Goal: Transaction & Acquisition: Purchase product/service

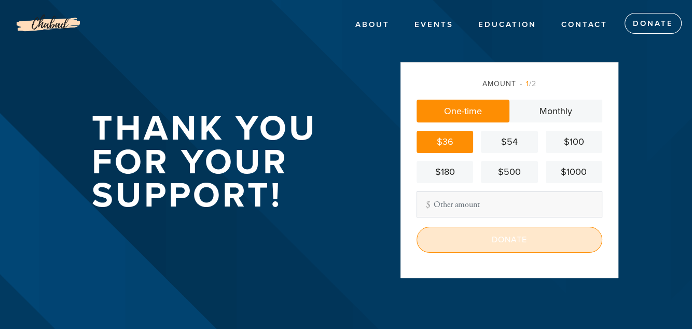
click at [488, 241] on input "Donate" at bounding box center [509, 240] width 186 height 26
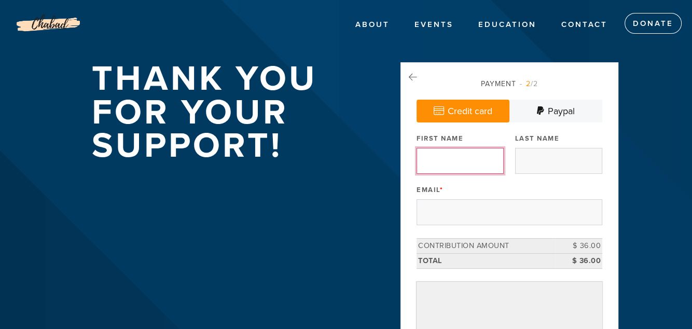
click at [443, 158] on input "First Name" at bounding box center [459, 161] width 87 height 26
type input "[PERSON_NAME]"
type input "Rose"
type input "[EMAIL_ADDRESS][DOMAIN_NAME]"
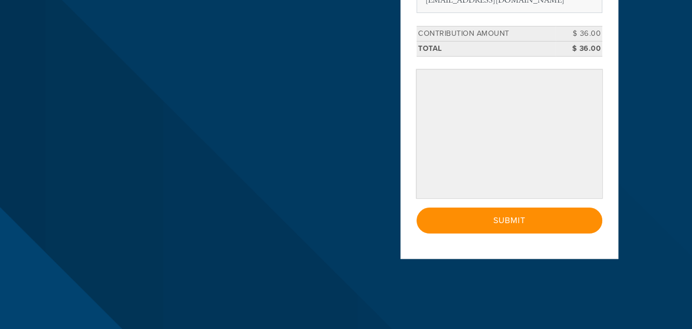
scroll to position [219, 0]
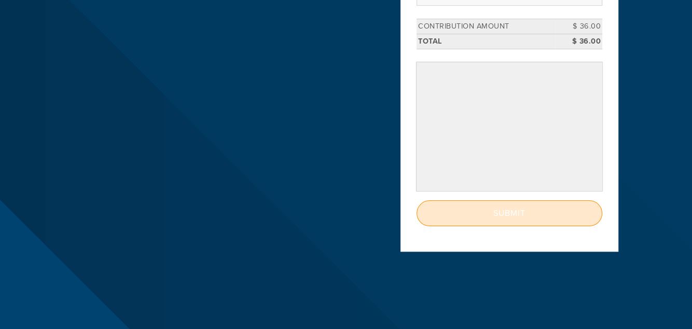
click at [491, 214] on input "Submit" at bounding box center [509, 213] width 186 height 26
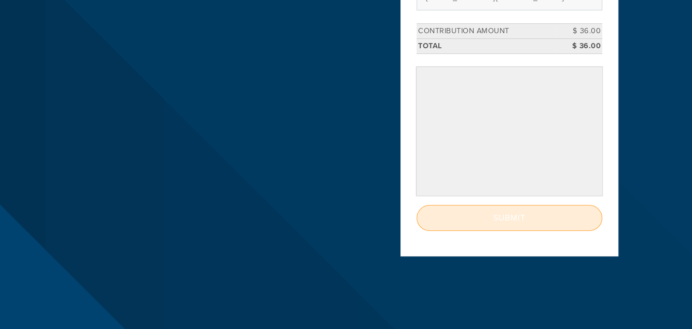
scroll to position [215, 0]
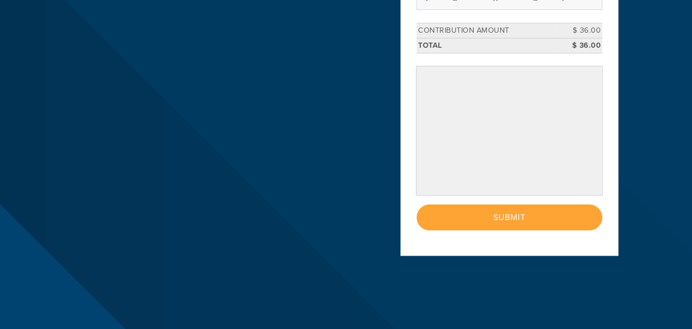
click at [505, 214] on div "< Previous Page Submit" at bounding box center [509, 217] width 186 height 26
click at [527, 257] on div "Payment 2 /2 Credit card [GEOGRAPHIC_DATA] Payment Processor Pay Later PayPal S…" at bounding box center [509, 59] width 218 height 424
click at [524, 231] on div "Payment 2 /2 Credit card [GEOGRAPHIC_DATA] Payment Processor Pay Later PayPal S…" at bounding box center [509, 51] width 218 height 409
click at [519, 217] on div "< Previous Page Submit" at bounding box center [509, 217] width 186 height 26
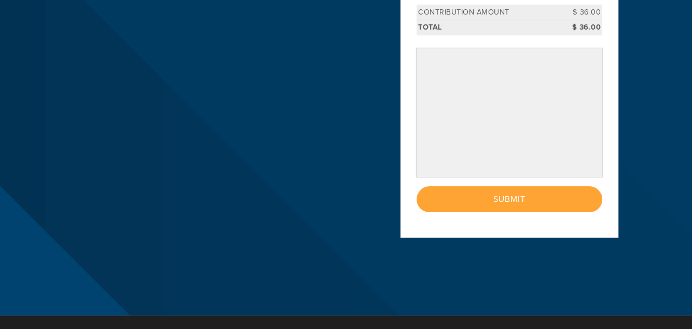
scroll to position [236, 0]
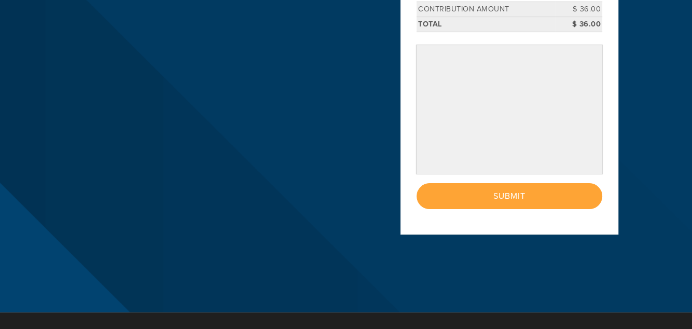
click at [521, 191] on div "< Previous Page Submit" at bounding box center [509, 196] width 186 height 26
click at [510, 192] on div "< Previous Page Submit" at bounding box center [509, 196] width 186 height 26
click at [501, 196] on div "< Previous Page Submit" at bounding box center [509, 196] width 186 height 26
click at [544, 197] on div "< Previous Page Submit" at bounding box center [509, 196] width 186 height 26
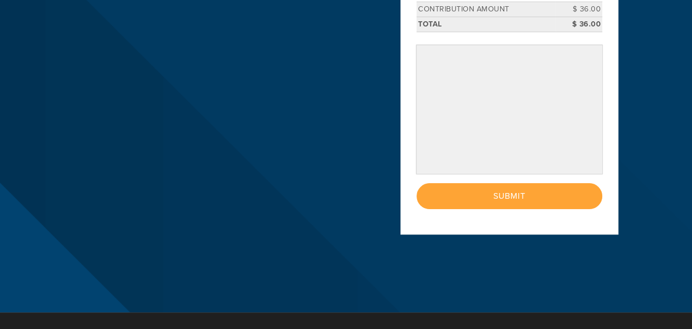
click at [582, 195] on div "< Previous Page Submit" at bounding box center [509, 196] width 186 height 26
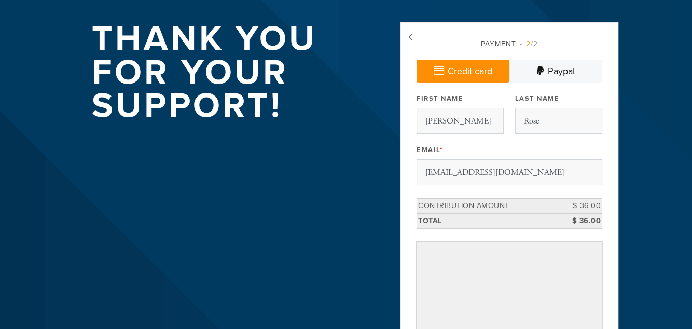
scroll to position [25, 0]
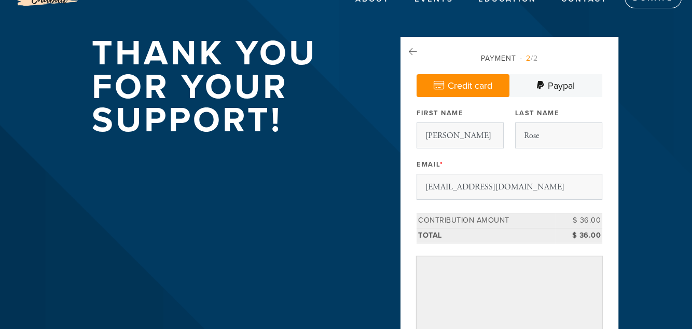
click at [478, 75] on link "Credit card" at bounding box center [462, 85] width 93 height 23
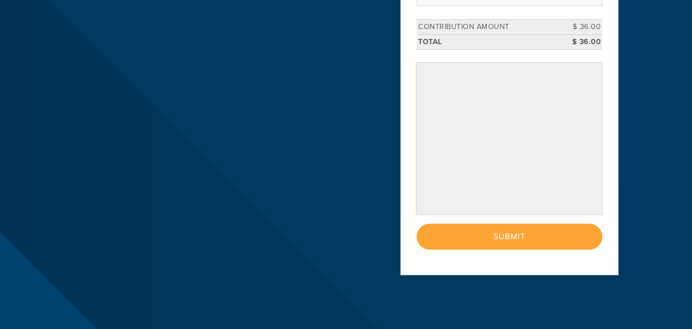
scroll to position [227, 0]
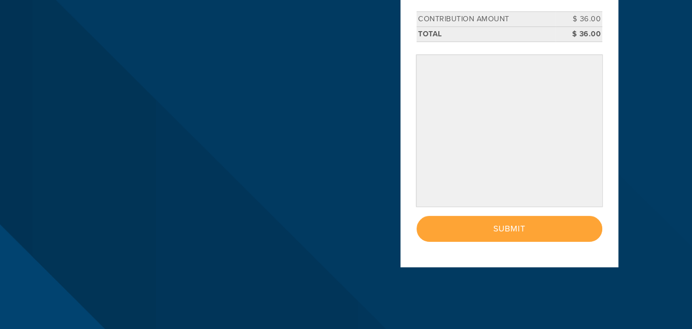
click at [502, 223] on div "< Previous Page Submit" at bounding box center [509, 229] width 186 height 26
click at [504, 228] on div "< Previous Page Submit" at bounding box center [509, 229] width 186 height 26
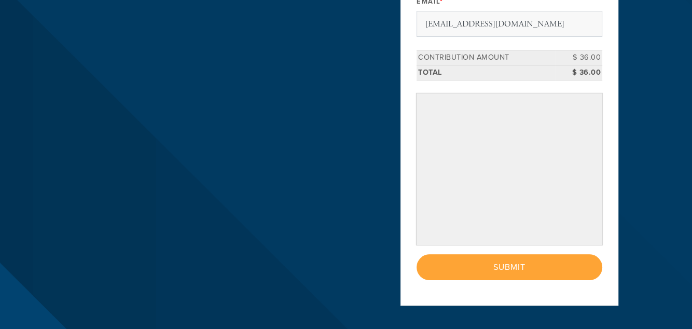
scroll to position [189, 0]
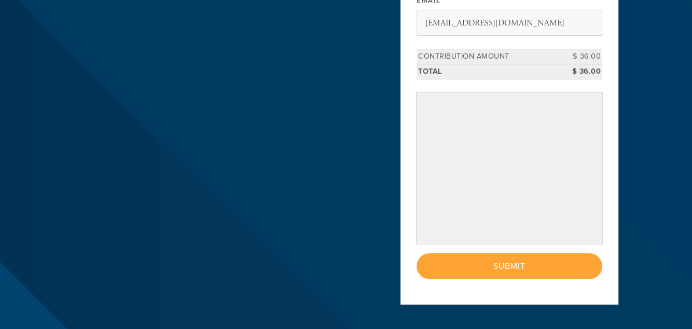
click at [516, 273] on div "< Previous Page Submit" at bounding box center [509, 266] width 186 height 26
click at [537, 261] on div "< Previous Page Submit" at bounding box center [509, 266] width 186 height 26
click at [618, 173] on aside "Payment 2 /2 Credit card [GEOGRAPHIC_DATA] Payment Processor Pay Later PayPal S…" at bounding box center [508, 96] width 233 height 447
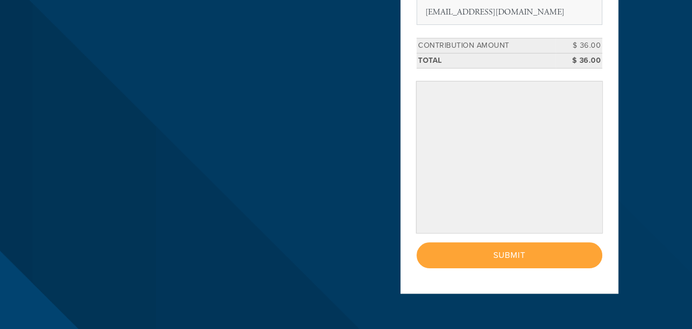
scroll to position [199, 0]
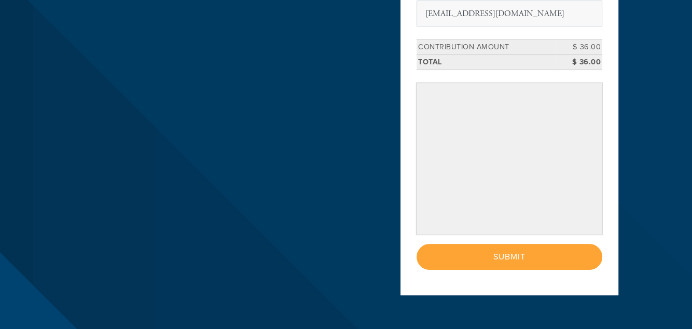
click at [496, 260] on div "< Previous Page Submit" at bounding box center [509, 257] width 186 height 26
click at [531, 259] on div "< Previous Page Submit" at bounding box center [509, 257] width 186 height 26
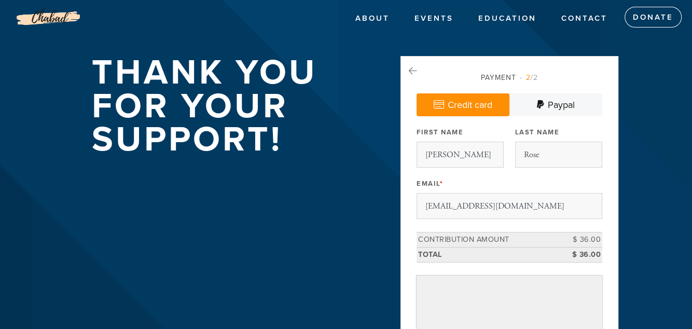
scroll to position [0, 0]
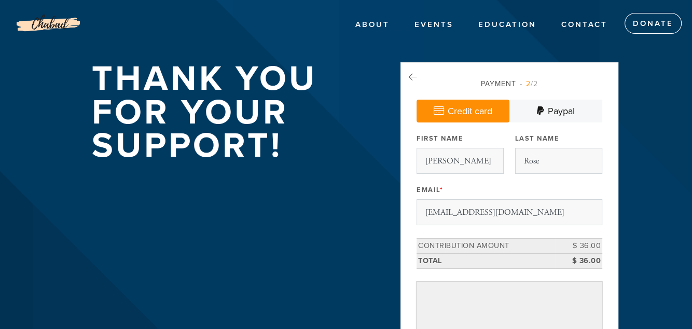
click at [479, 106] on link "Credit card" at bounding box center [462, 111] width 93 height 23
